Goal: Task Accomplishment & Management: Use online tool/utility

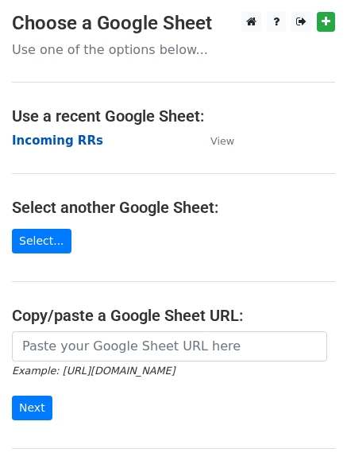
click at [52, 145] on strong "Incoming RRs" at bounding box center [57, 140] width 91 height 14
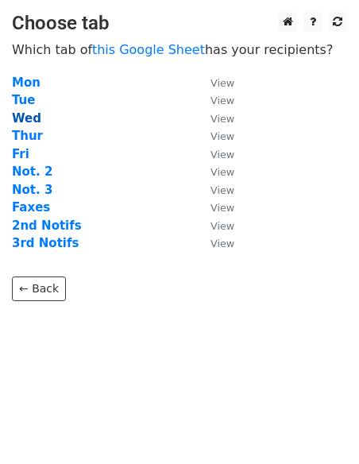
click at [19, 118] on strong "Wed" at bounding box center [26, 118] width 29 height 14
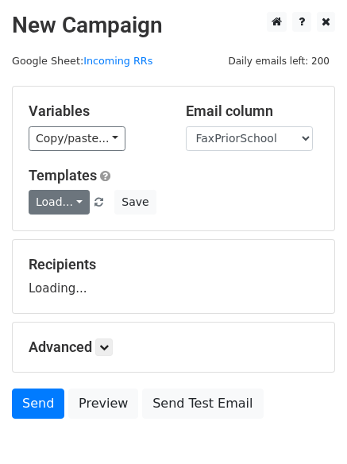
click at [75, 196] on link "Load..." at bounding box center [59, 202] width 61 height 25
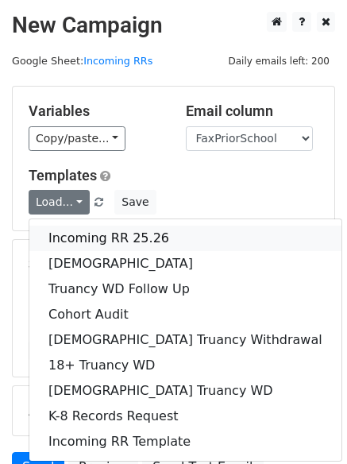
click at [71, 241] on link "Incoming RR 25.26" at bounding box center [185, 238] width 312 height 25
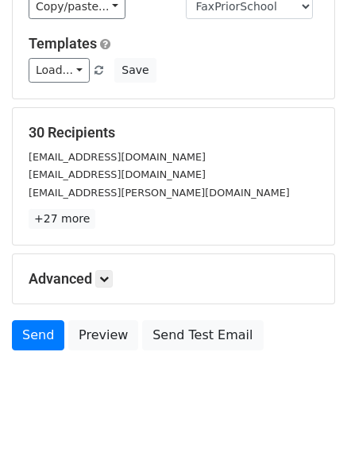
scroll to position [153, 0]
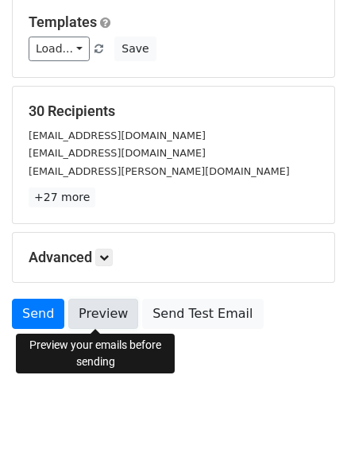
click at [89, 312] on link "Preview" at bounding box center [103, 314] width 70 height 30
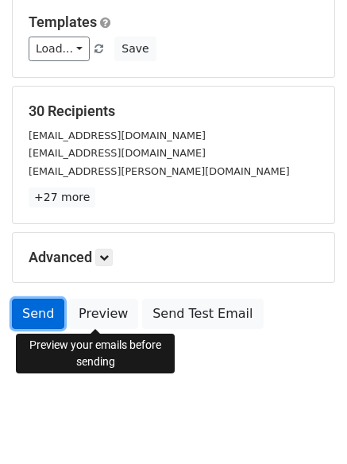
click at [40, 311] on link "Send" at bounding box center [38, 314] width 52 height 30
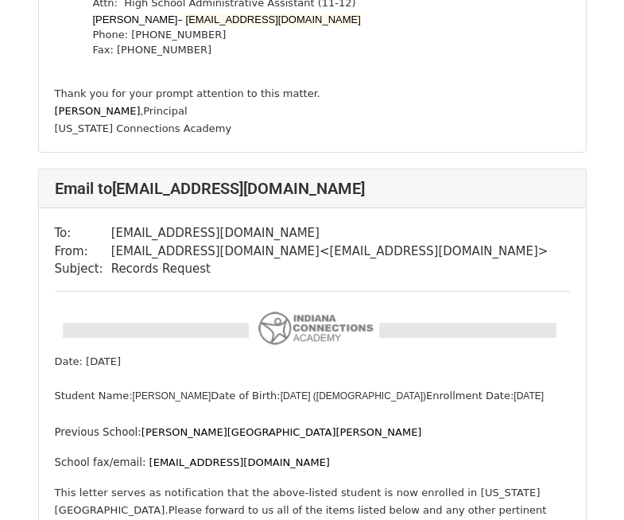
scroll to position [953, 0]
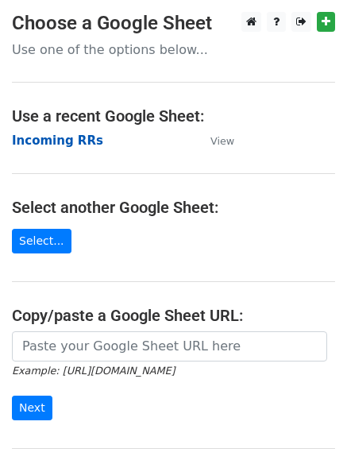
click at [29, 141] on strong "Incoming RRs" at bounding box center [57, 140] width 91 height 14
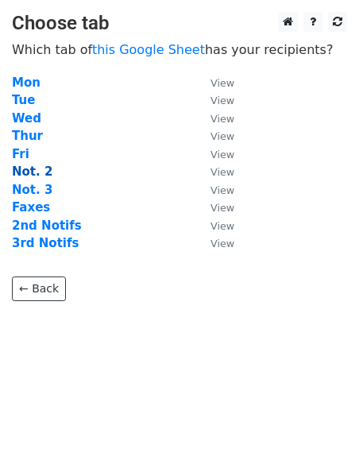
click at [28, 168] on strong "Not. 2" at bounding box center [32, 171] width 41 height 14
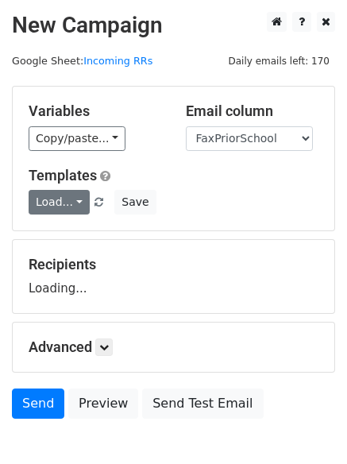
click at [52, 192] on link "Load..." at bounding box center [59, 202] width 61 height 25
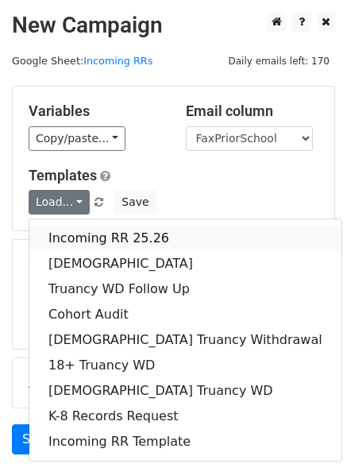
click at [81, 240] on link "Incoming RR 25.26" at bounding box center [185, 238] width 312 height 25
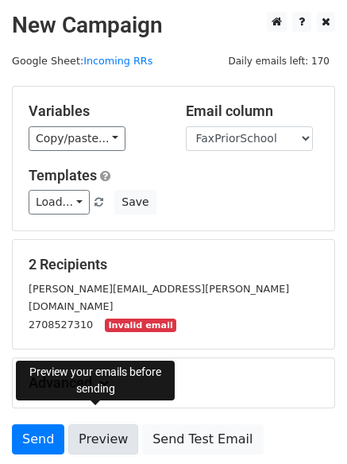
click at [114, 424] on link "Preview" at bounding box center [103, 439] width 70 height 30
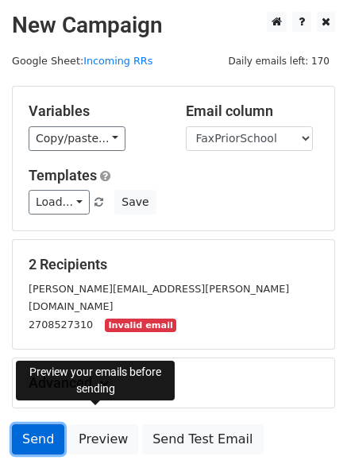
click at [31, 428] on link "Send" at bounding box center [38, 439] width 52 height 30
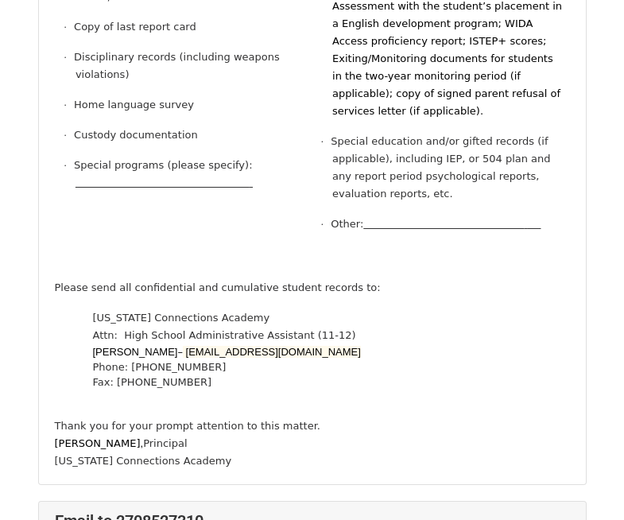
scroll to position [953, 0]
